Goal: Transaction & Acquisition: Purchase product/service

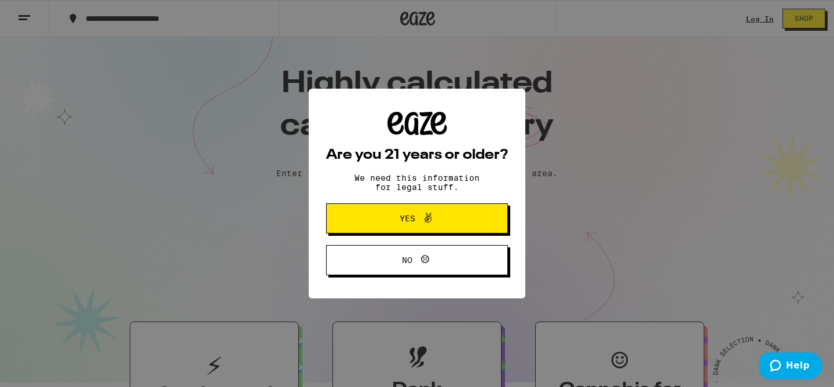
click at [413, 221] on span "Yes" at bounding box center [408, 218] width 16 height 8
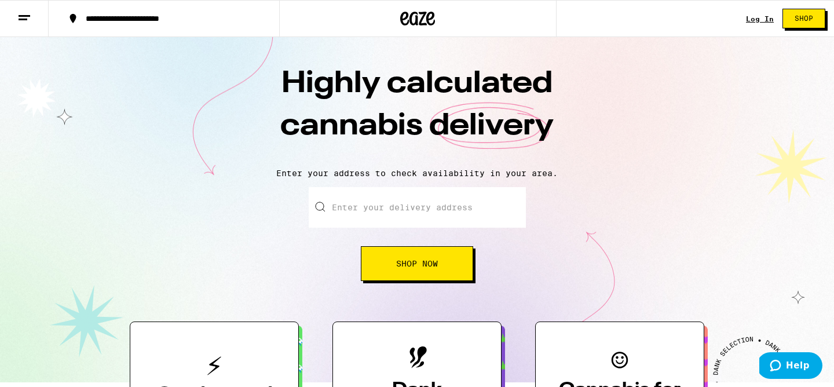
click at [761, 17] on div "Log In" at bounding box center [760, 19] width 28 height 8
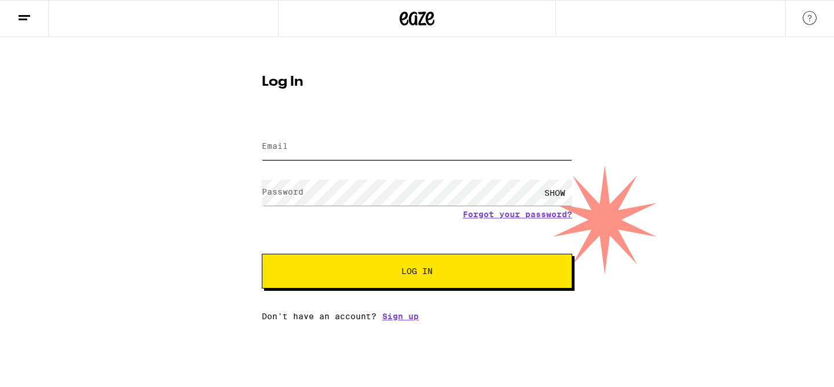
click at [395, 149] on input "Email" at bounding box center [417, 147] width 310 height 26
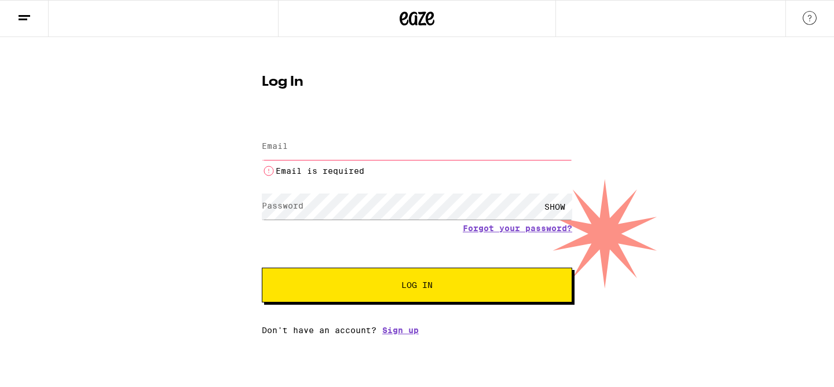
type input "[PERSON_NAME][EMAIL_ADDRESS][DOMAIN_NAME]"
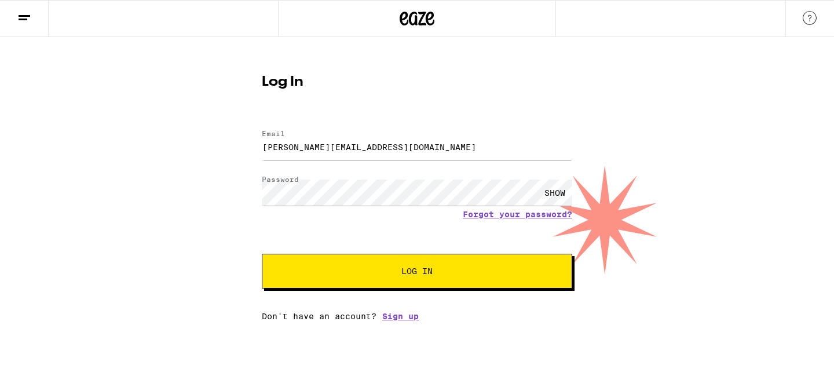
click at [396, 273] on span "Log In" at bounding box center [417, 271] width 217 height 8
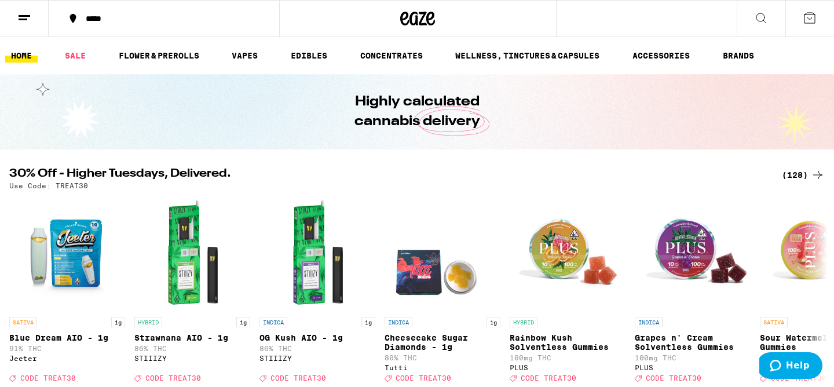
click at [803, 177] on div "(128)" at bounding box center [803, 175] width 43 height 14
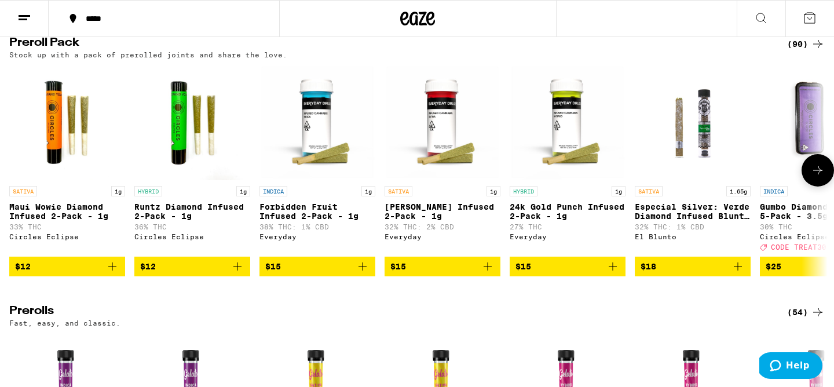
scroll to position [2747, 0]
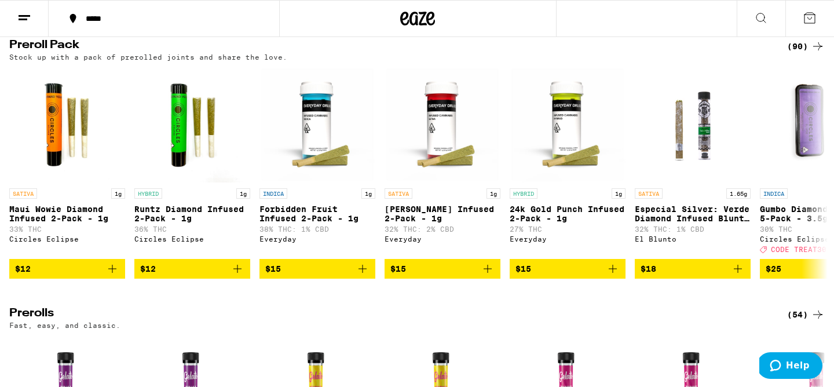
click at [814, 53] on icon at bounding box center [818, 46] width 14 height 14
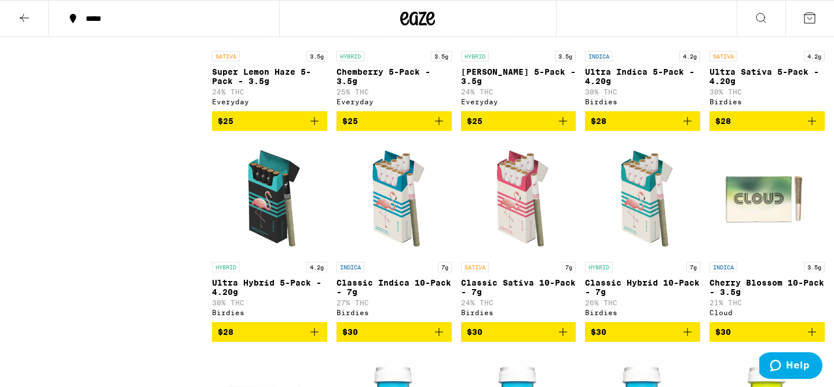
scroll to position [670, 0]
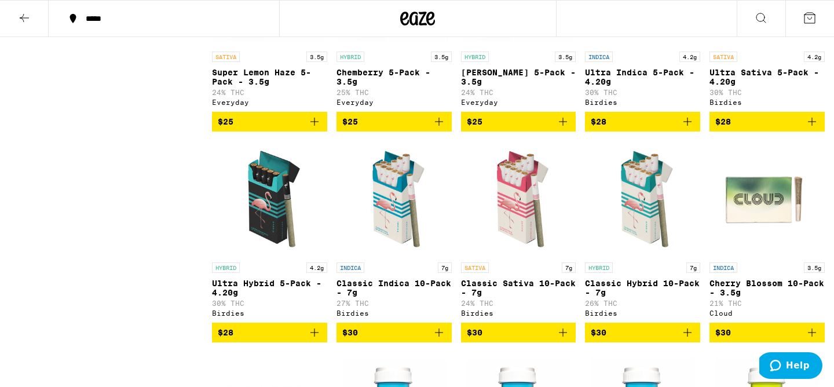
click at [272, 339] on span "$28" at bounding box center [270, 333] width 104 height 14
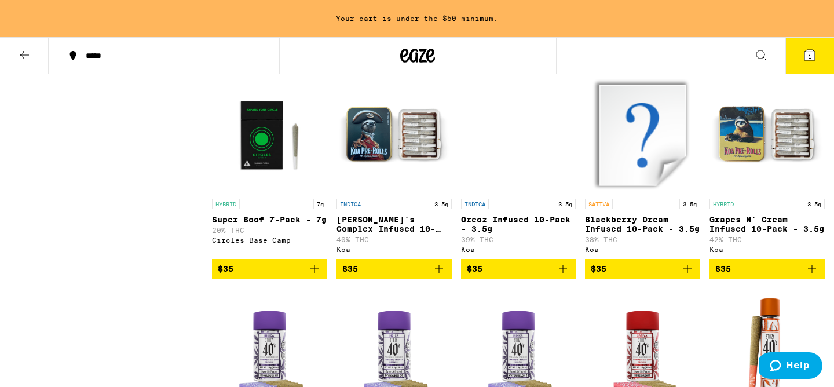
scroll to position [1409, 0]
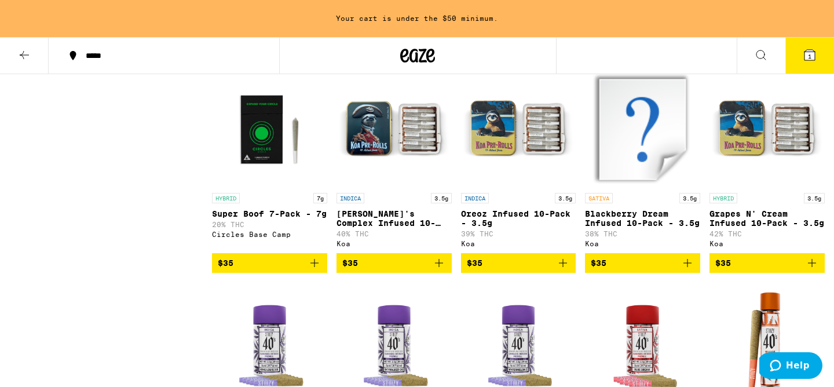
click at [753, 270] on span "$35" at bounding box center [767, 263] width 104 height 14
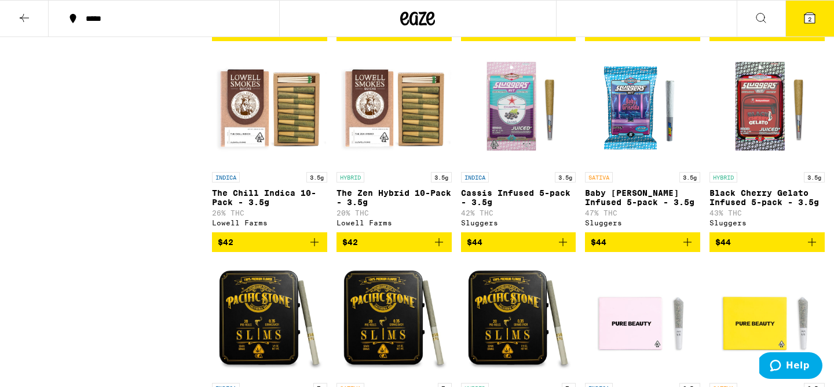
scroll to position [3342, 0]
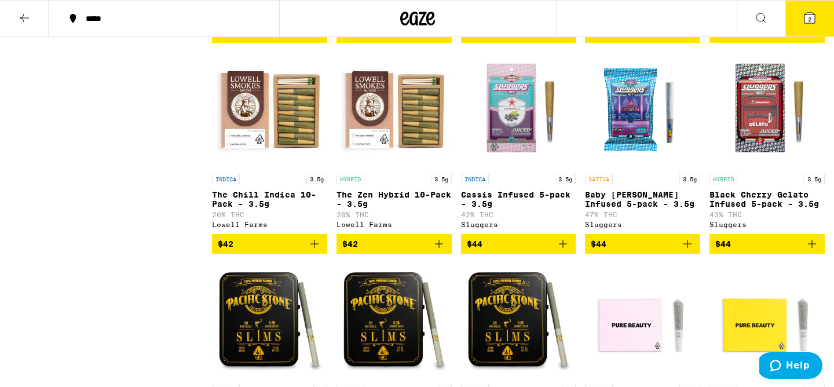
click at [806, 23] on icon at bounding box center [810, 18] width 10 height 10
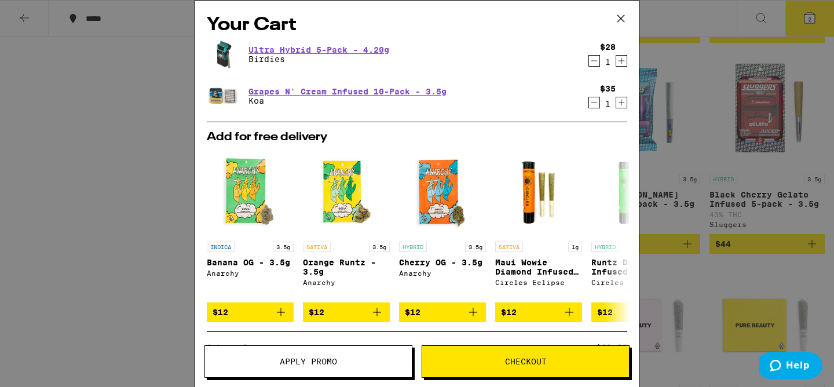
click at [621, 20] on icon at bounding box center [620, 18] width 17 height 17
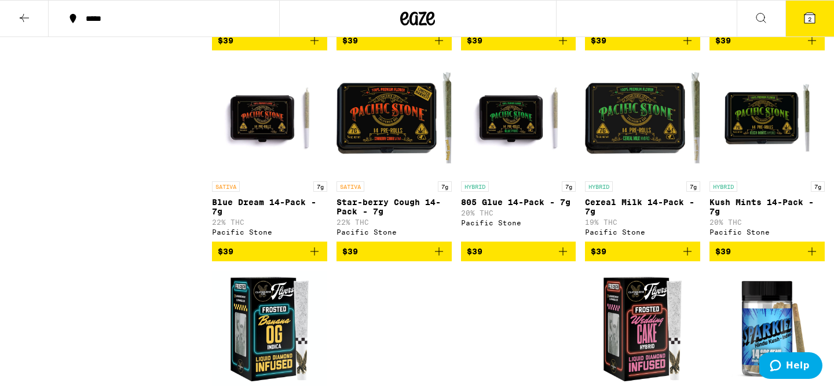
scroll to position [2232, 0]
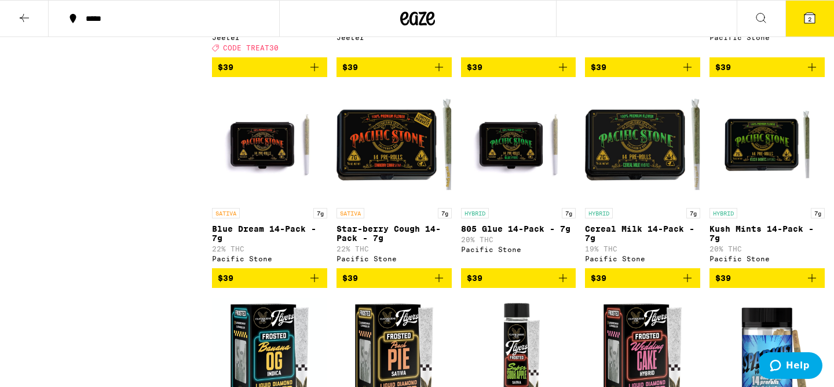
click at [24, 16] on icon at bounding box center [24, 18] width 14 height 14
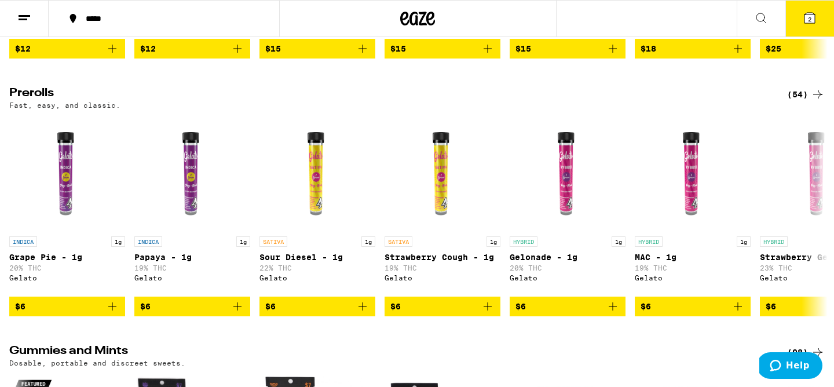
scroll to position [3113, 0]
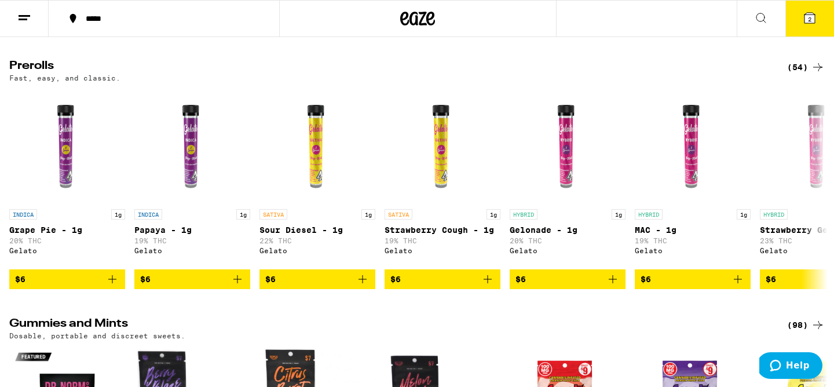
click at [806, 74] on div "(54)" at bounding box center [806, 67] width 38 height 14
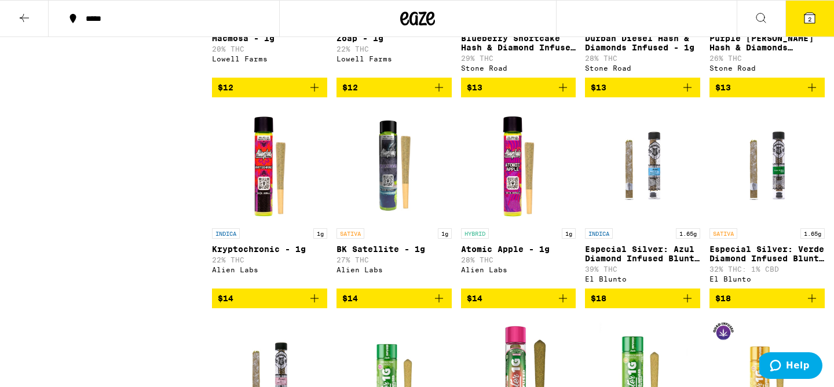
scroll to position [1540, 0]
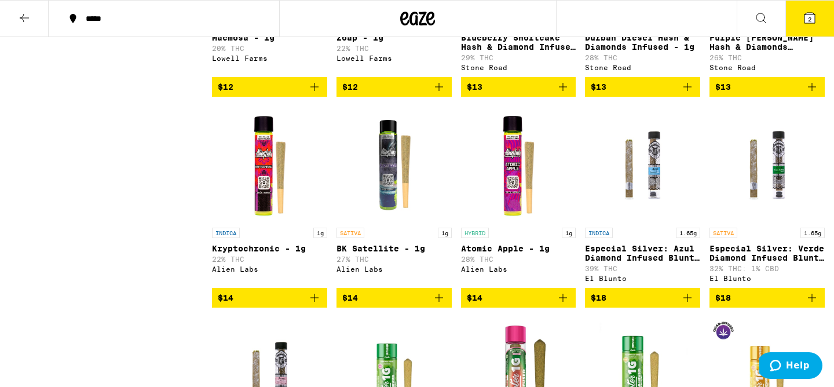
click at [662, 305] on span "$18" at bounding box center [643, 298] width 104 height 14
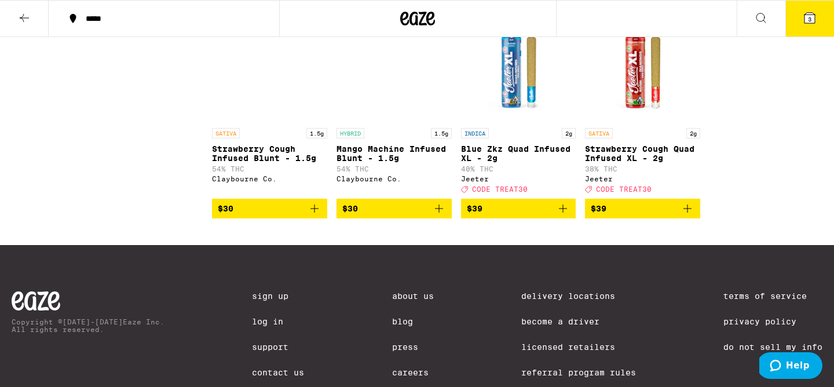
scroll to position [2285, 0]
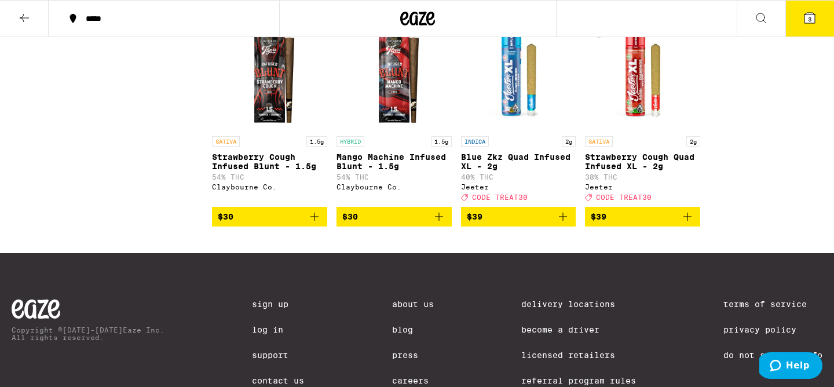
click at [806, 21] on icon at bounding box center [810, 18] width 10 height 10
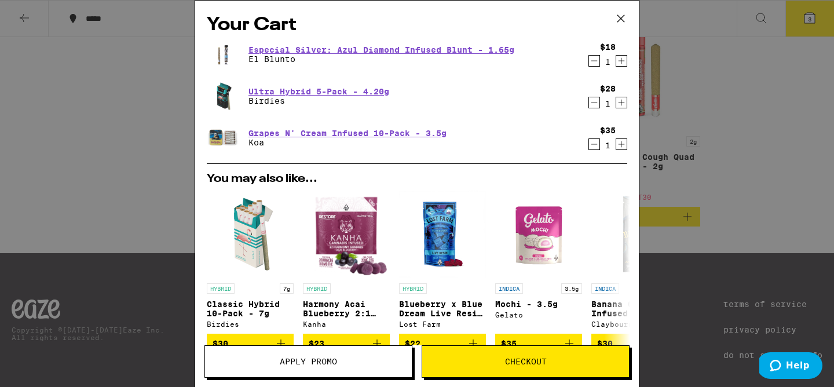
click at [522, 360] on span "Checkout" at bounding box center [526, 361] width 42 height 8
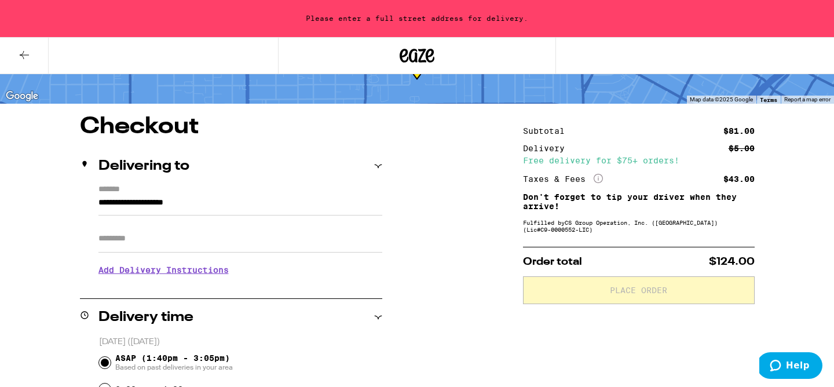
scroll to position [65, 0]
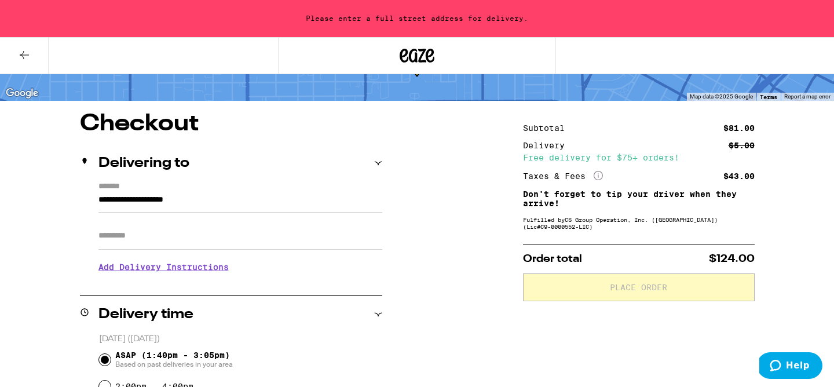
click at [268, 200] on input "**********" at bounding box center [240, 203] width 284 height 20
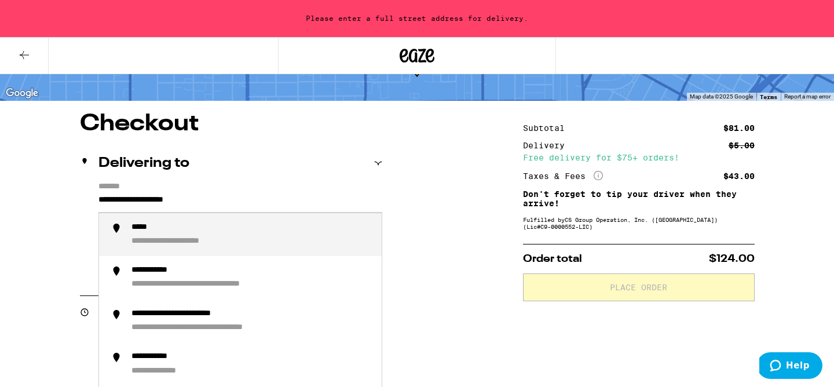
drag, startPoint x: 228, startPoint y: 201, endPoint x: 83, endPoint y: 202, distance: 144.2
click at [83, 202] on div "**********" at bounding box center [231, 232] width 302 height 100
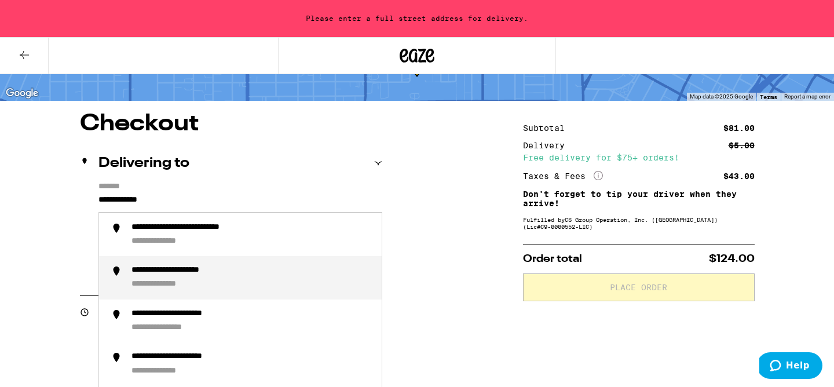
click at [133, 273] on div "**********" at bounding box center [191, 270] width 120 height 11
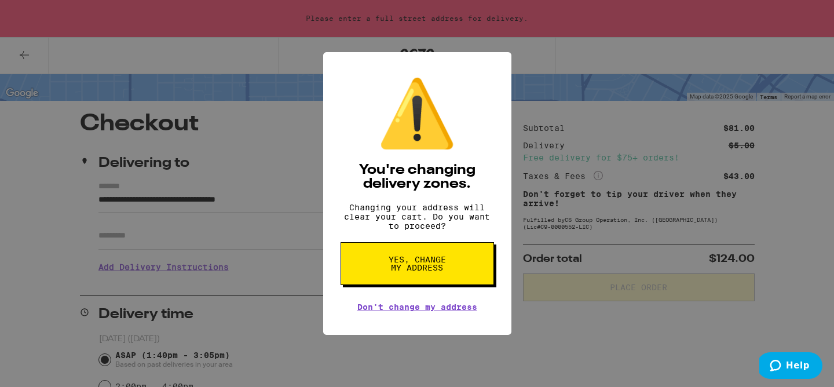
click at [426, 272] on span "Yes, change my address" at bounding box center [418, 263] width 60 height 16
type input "**********"
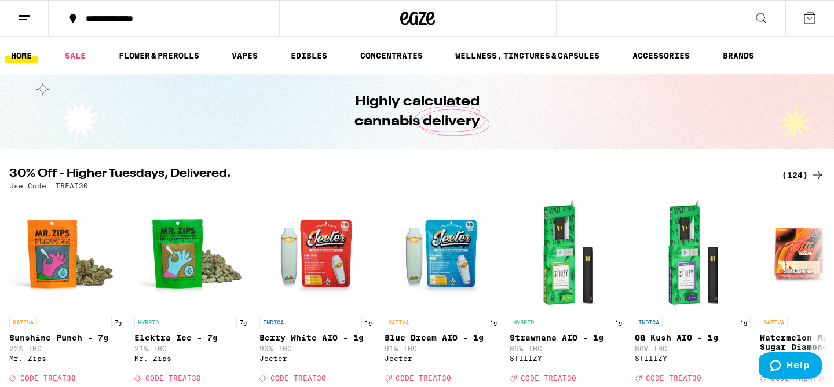
click at [809, 174] on div "(124)" at bounding box center [803, 175] width 43 height 14
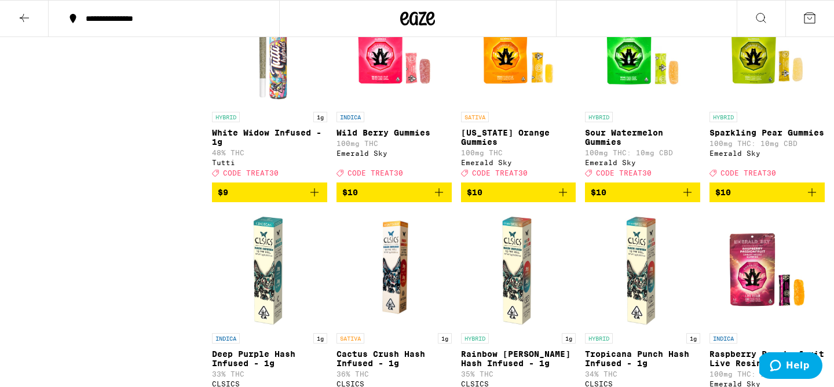
scroll to position [1056, 0]
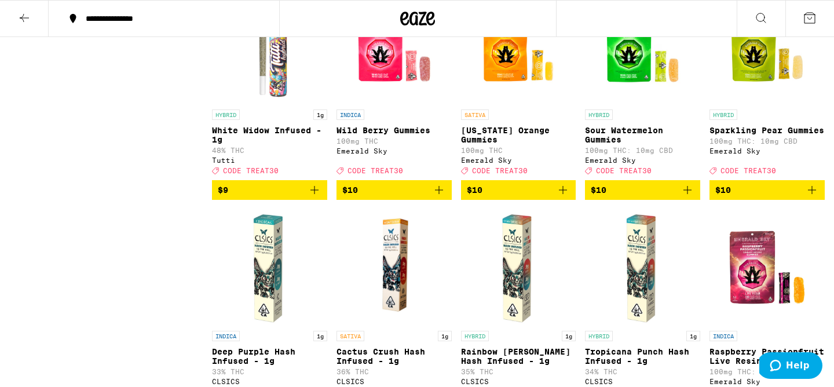
click at [317, 197] on icon "Add to bag" at bounding box center [315, 190] width 14 height 14
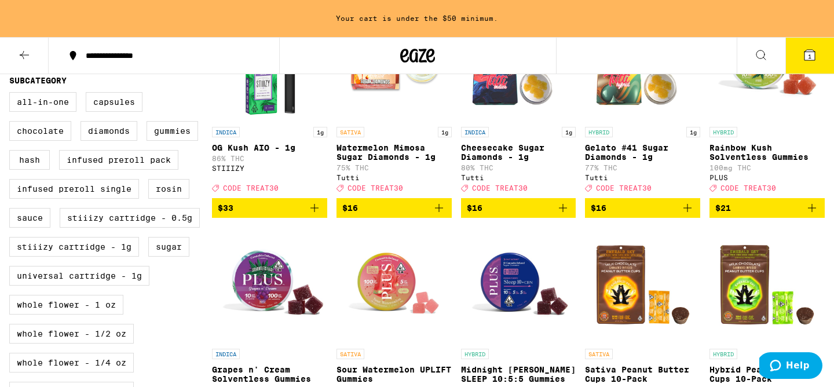
scroll to position [0, 0]
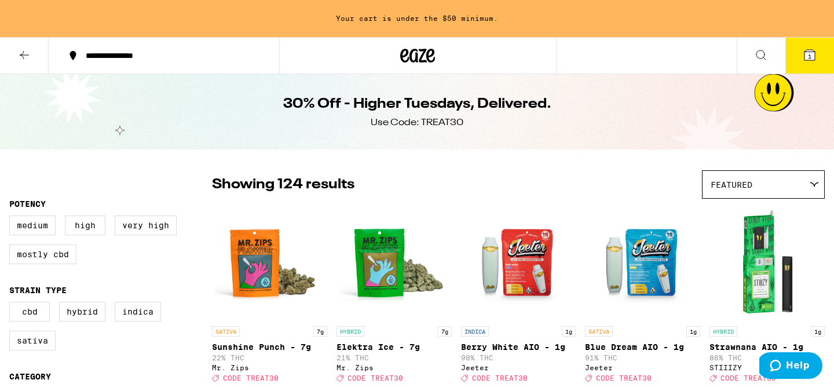
click at [20, 57] on icon at bounding box center [24, 55] width 14 height 14
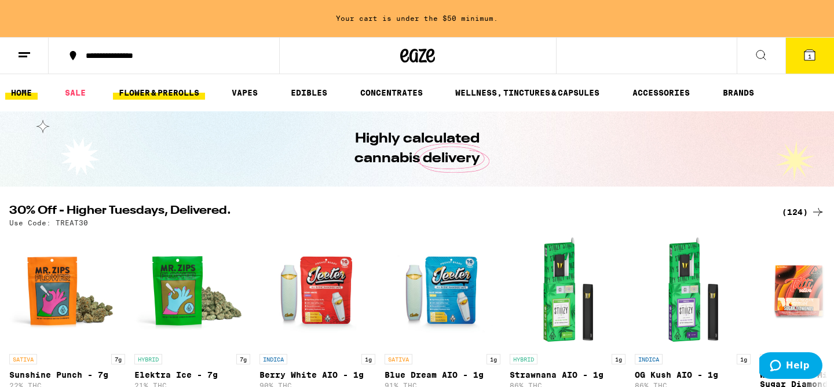
click at [131, 86] on link "FLOWER & PREROLLS" at bounding box center [159, 93] width 92 height 14
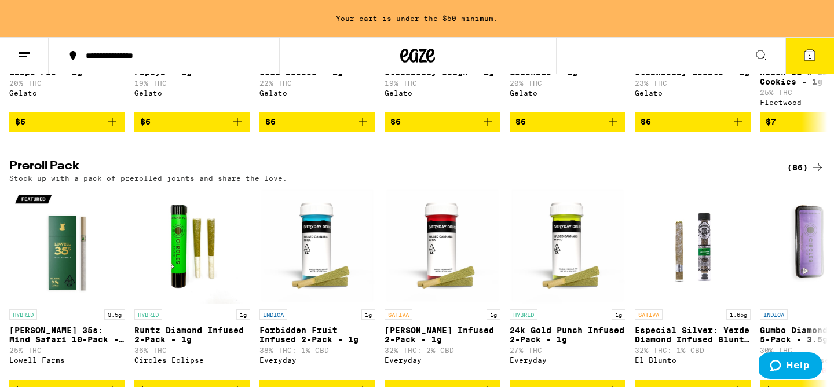
scroll to position [805, 0]
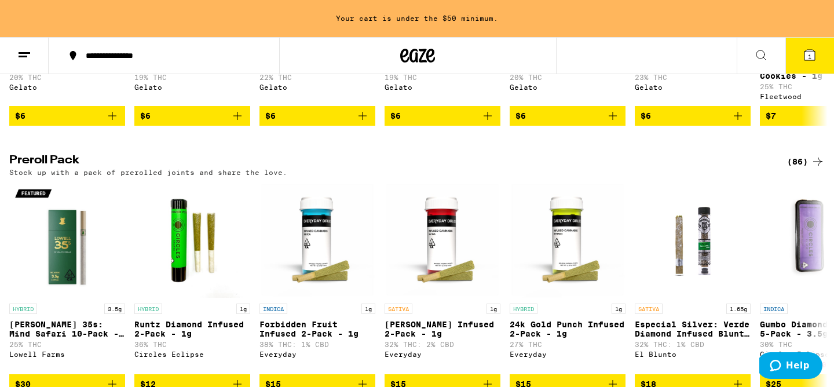
click at [803, 169] on div "(86)" at bounding box center [806, 162] width 38 height 14
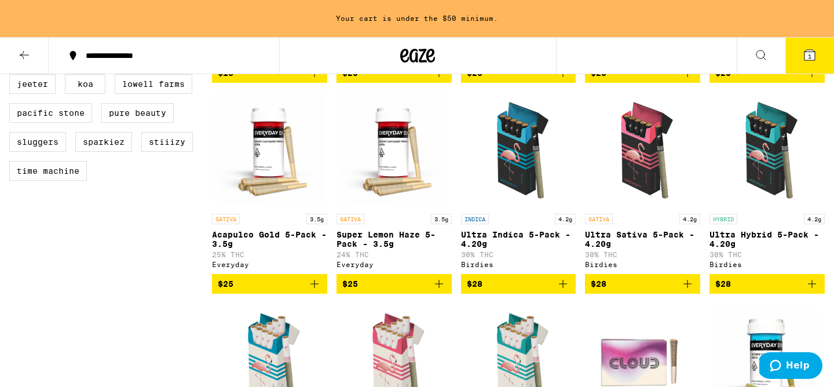
scroll to position [546, 0]
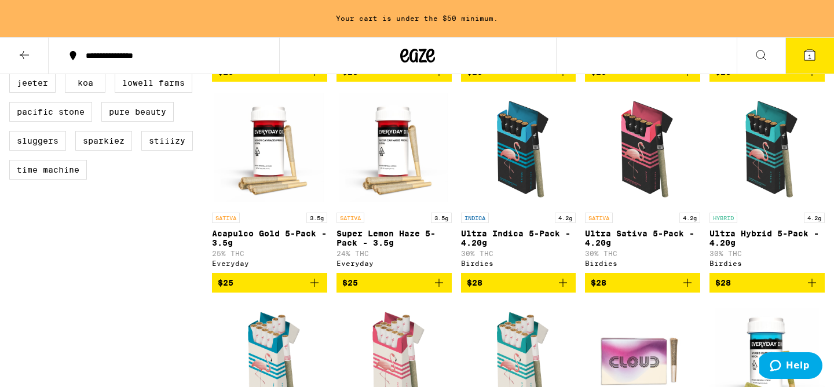
click at [741, 290] on span "$28" at bounding box center [767, 283] width 104 height 14
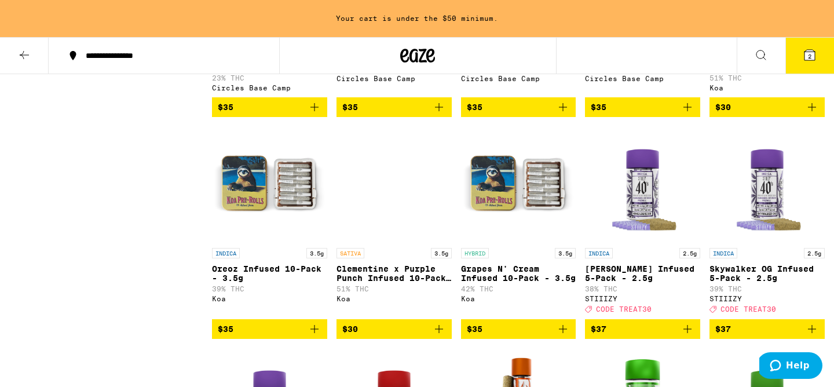
scroll to position [1361, 0]
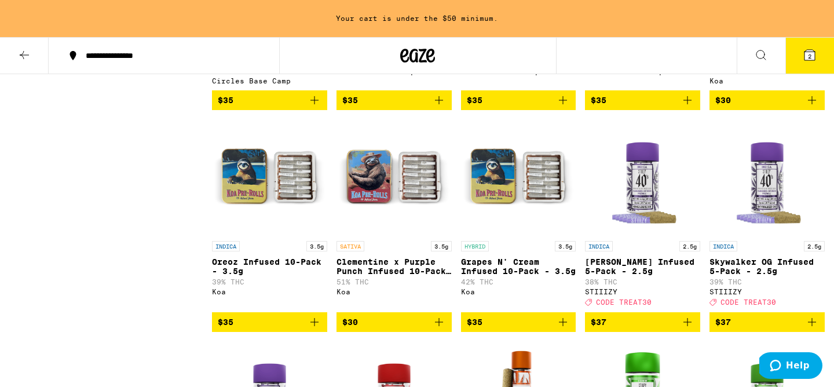
click at [492, 329] on span "$35" at bounding box center [519, 322] width 104 height 14
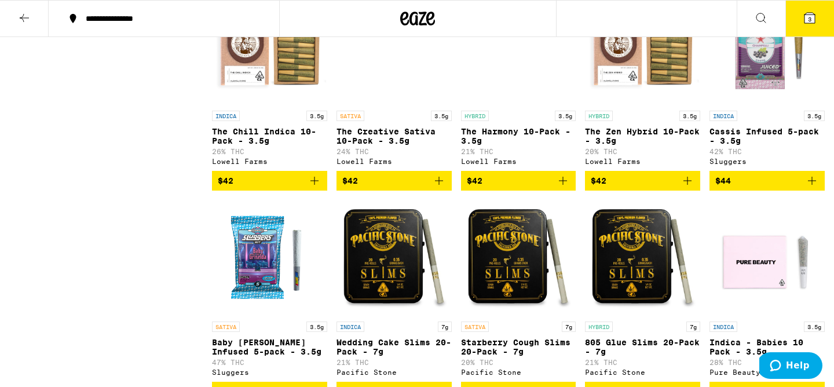
scroll to position [3162, 0]
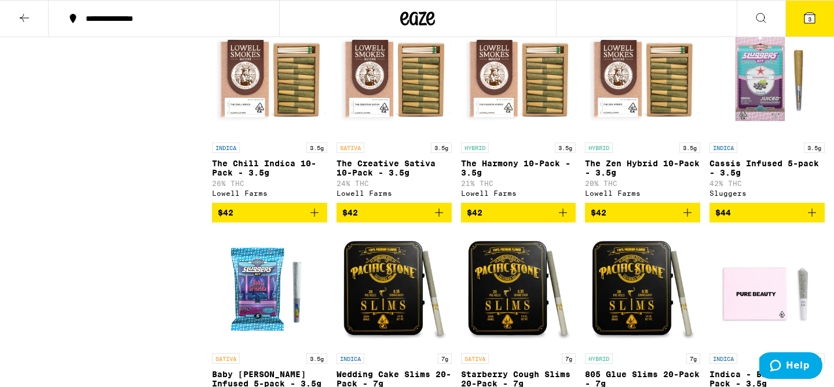
click at [366, 220] on span "$42" at bounding box center [394, 213] width 104 height 14
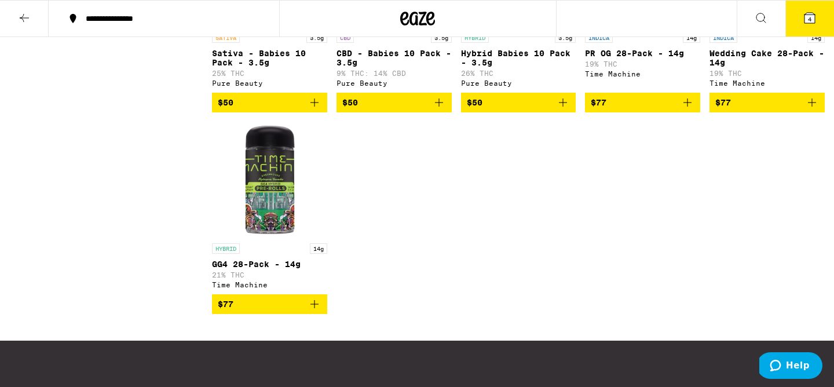
scroll to position [3695, 0]
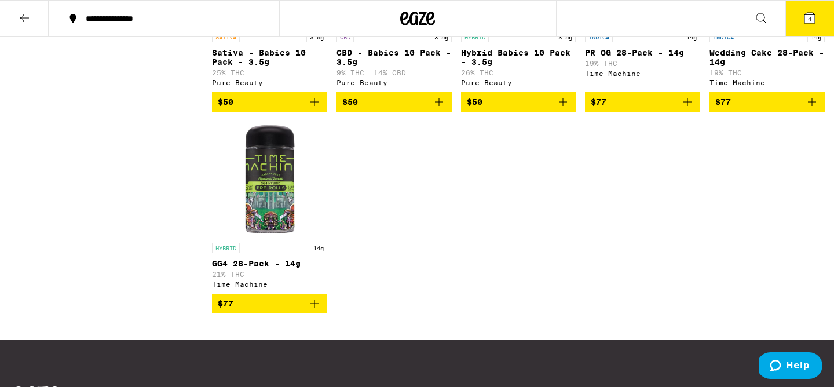
click at [807, 23] on icon at bounding box center [810, 18] width 10 height 10
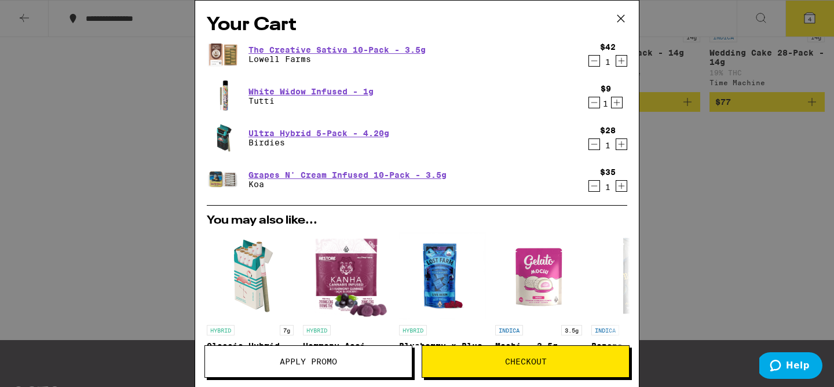
click at [620, 19] on icon at bounding box center [620, 18] width 17 height 17
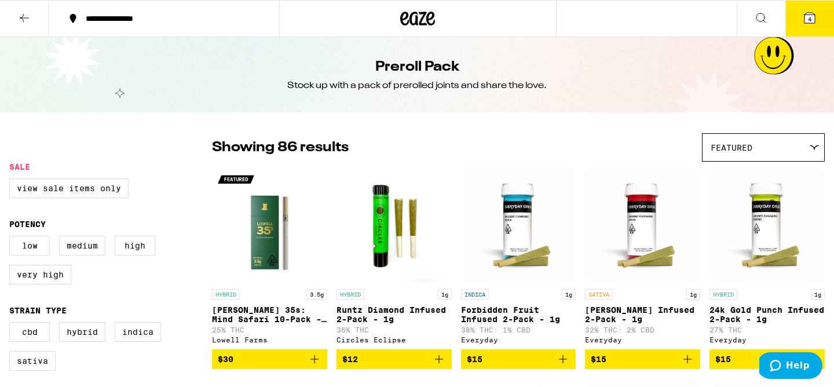
click at [412, 18] on icon at bounding box center [417, 18] width 35 height 21
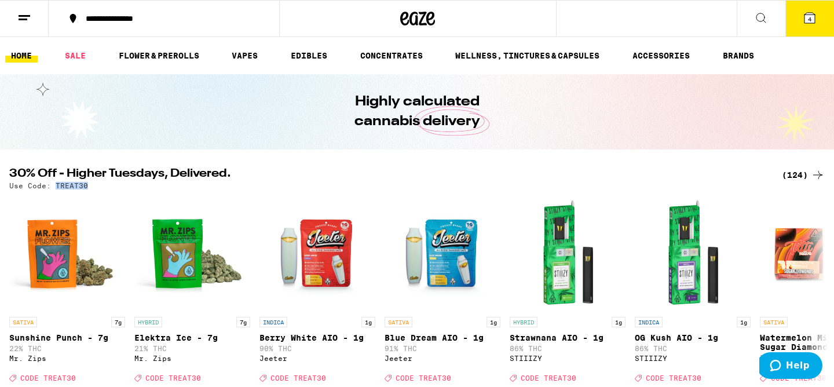
drag, startPoint x: 55, startPoint y: 185, endPoint x: 98, endPoint y: 185, distance: 43.4
click at [98, 185] on div "Use Code: TREAT30" at bounding box center [417, 186] width 816 height 8
copy p "TREAT30"
click at [813, 17] on icon at bounding box center [810, 18] width 10 height 10
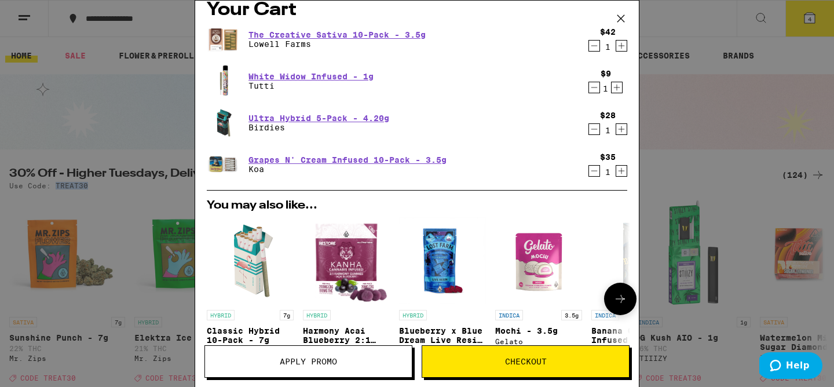
scroll to position [47, 0]
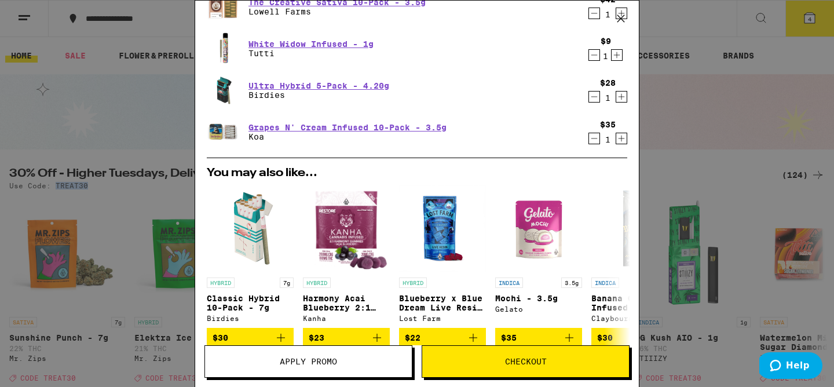
click at [326, 360] on span "Apply Promo" at bounding box center [308, 361] width 57 height 8
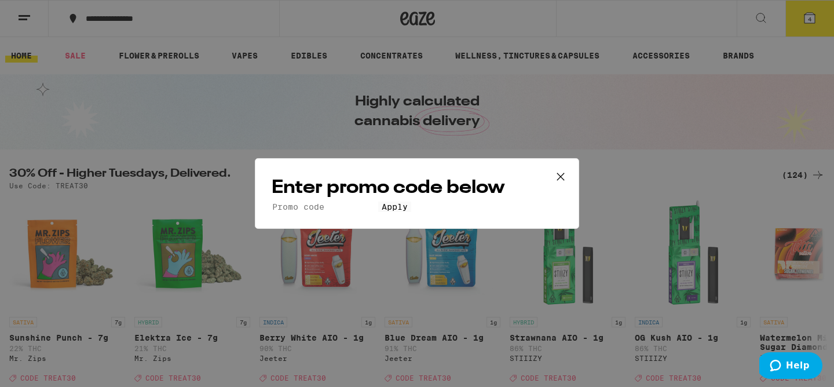
click at [346, 202] on input "Promo Code" at bounding box center [325, 207] width 107 height 10
paste input "TREAT30"
type input "TREAT30"
click at [380, 212] on button "Apply" at bounding box center [394, 207] width 33 height 10
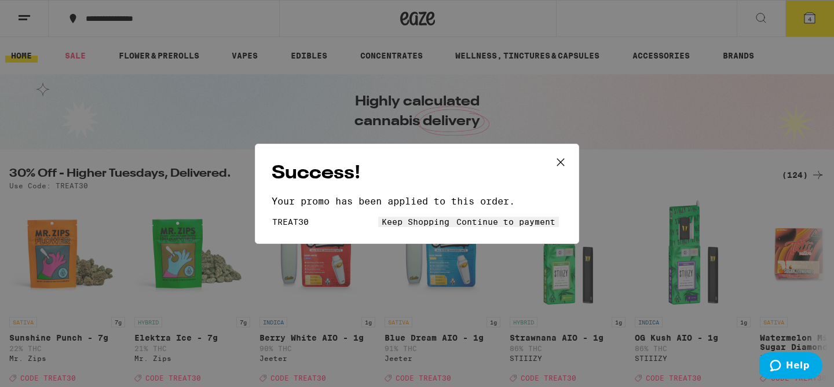
click at [510, 226] on span "Continue to payment" at bounding box center [505, 221] width 99 height 9
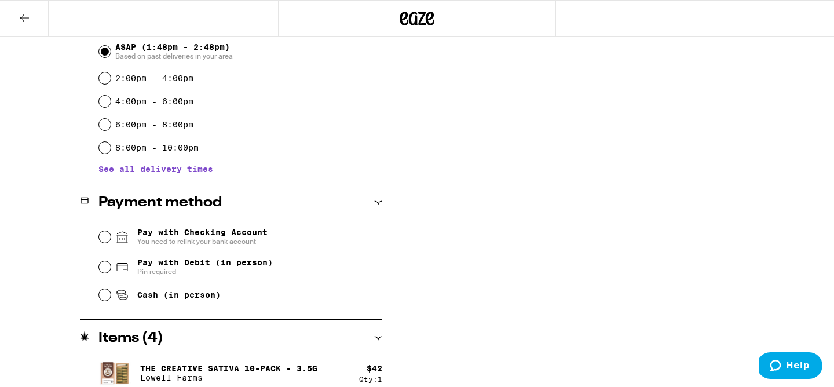
scroll to position [342, 0]
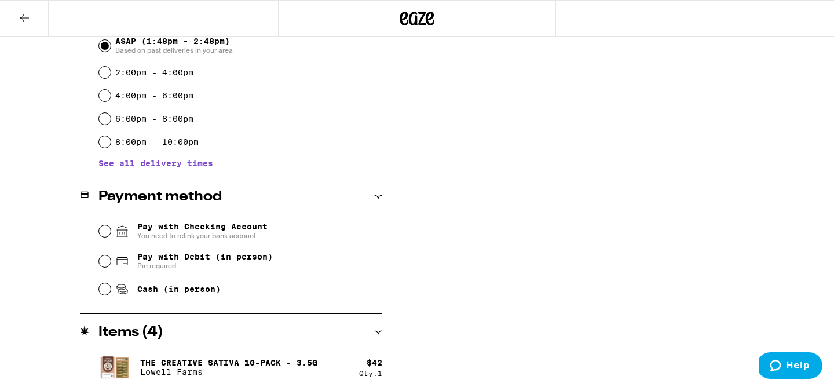
click at [154, 232] on span "Pay with Checking Account You need to relink your bank account" at bounding box center [202, 231] width 130 height 19
click at [111, 232] on input "Pay with Checking Account You need to relink your bank account" at bounding box center [105, 231] width 12 height 12
click at [108, 266] on input "Pay with Debit (in person) Pin required" at bounding box center [105, 261] width 12 height 12
radio input "true"
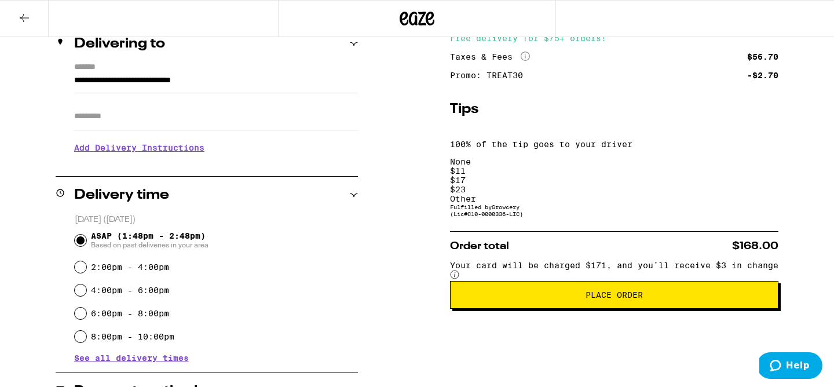
scroll to position [148, 0]
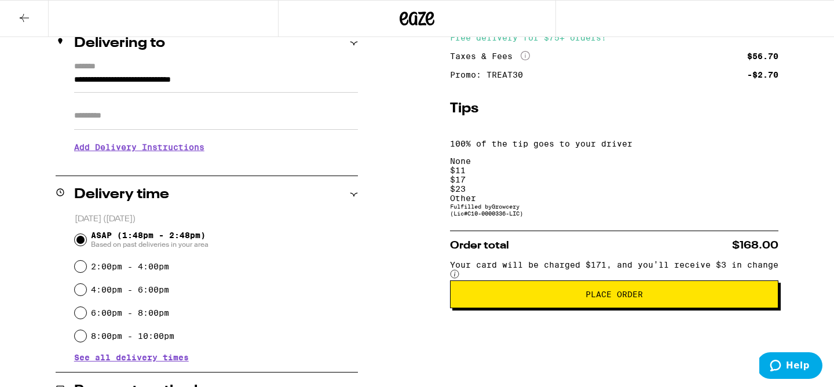
click at [740, 193] on div "Other" at bounding box center [614, 197] width 328 height 9
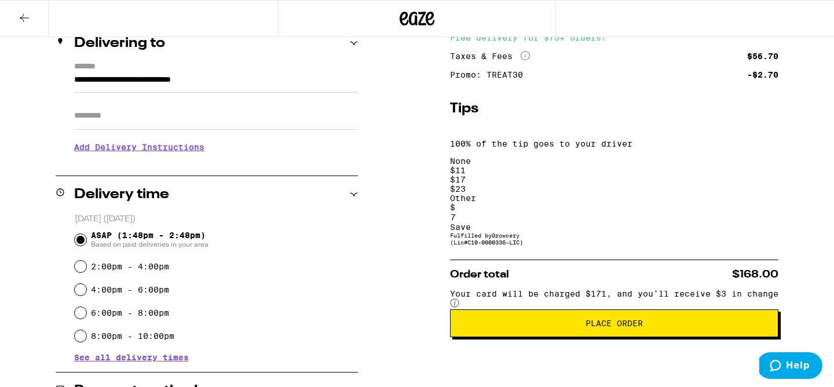
type input "7"
click at [745, 222] on div "Save" at bounding box center [614, 226] width 328 height 9
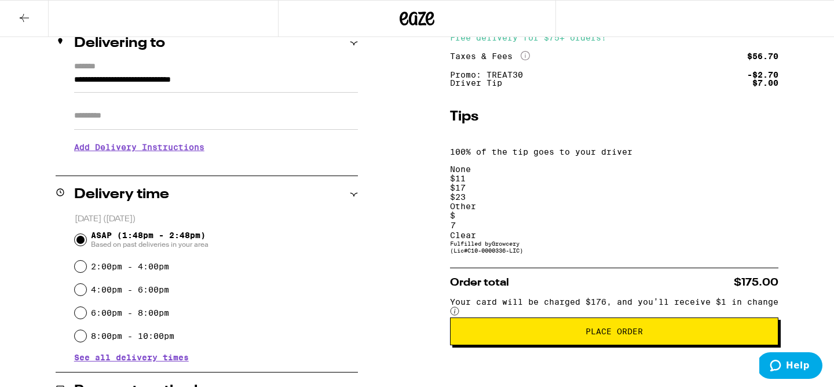
click at [612, 317] on button "Place Order" at bounding box center [614, 331] width 328 height 28
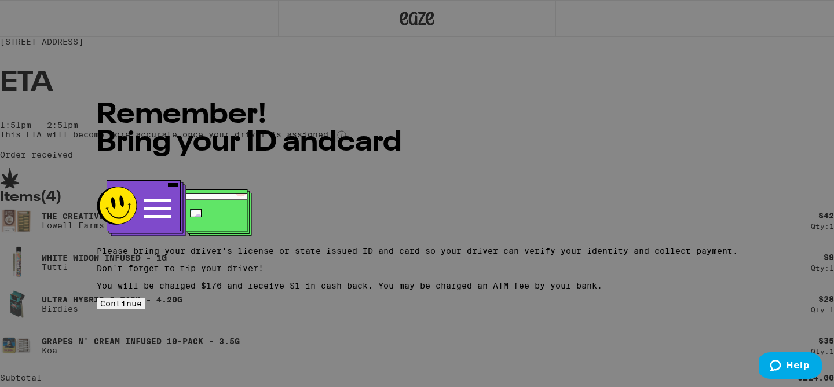
click at [145, 309] on button "Continue" at bounding box center [121, 303] width 49 height 10
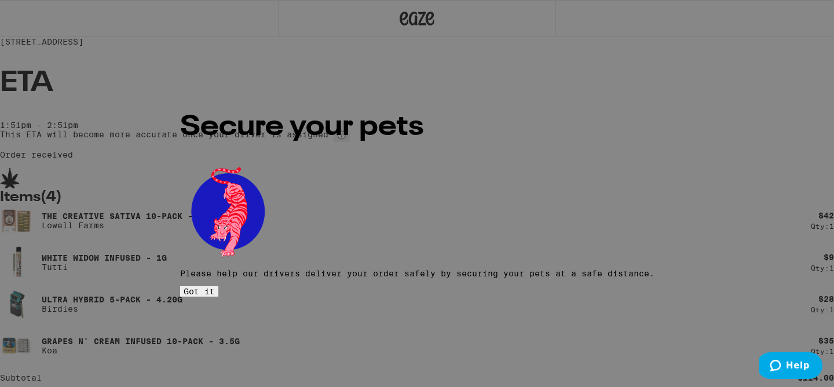
click at [218, 286] on button "Got it" at bounding box center [199, 291] width 38 height 10
click at [429, 283] on div "Secure your pets Please help our drivers deliver your order safely by securing …" at bounding box center [417, 193] width 474 height 207
